Goal: Find specific page/section: Find specific page/section

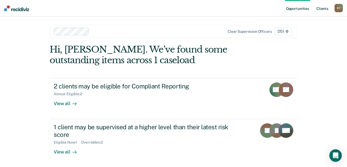
click at [324, 9] on link "Client s" at bounding box center [322, 8] width 14 height 17
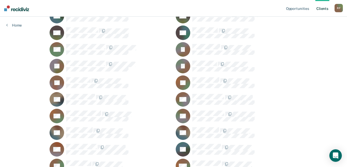
scroll to position [363, 0]
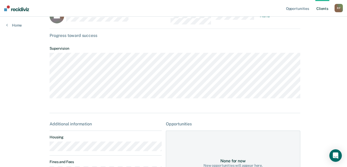
scroll to position [26, 0]
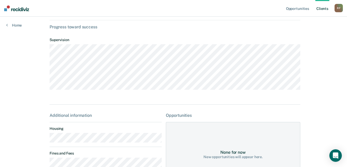
click at [43, 141] on main "DL Contacts Preferred Name Preferred Contact None Call Text Email None Progress…" at bounding box center [173, 114] width 260 height 246
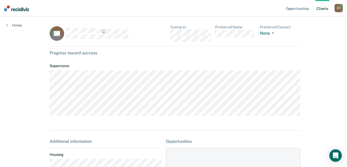
click at [168, 32] on div "DL Contacts Preferred Name Preferred Contact None Call Text Email None" at bounding box center [175, 35] width 251 height 21
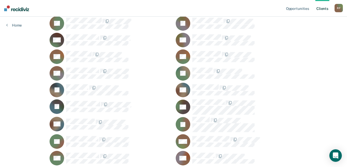
scroll to position [104, 0]
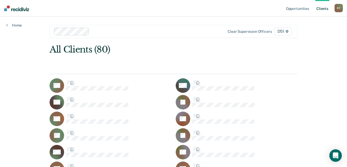
scroll to position [104, 0]
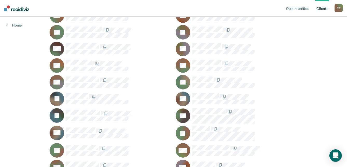
click at [339, 10] on div "R F" at bounding box center [339, 8] width 8 height 8
click at [311, 37] on div "Profile How it works Log Out" at bounding box center [318, 27] width 50 height 25
click at [308, 33] on link "Log Out" at bounding box center [318, 34] width 42 height 4
